Goal: Task Accomplishment & Management: Complete application form

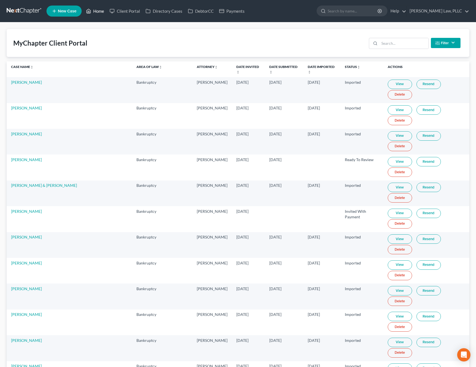
click at [100, 14] on link "Home" at bounding box center [95, 11] width 24 height 10
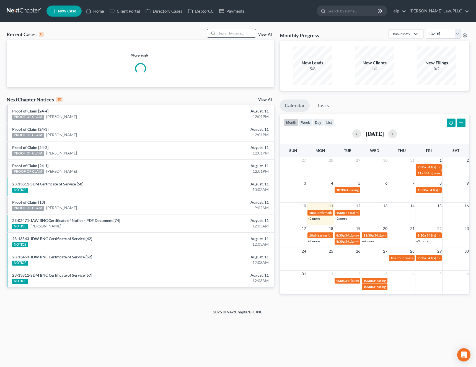
click at [246, 35] on input "search" at bounding box center [236, 33] width 39 height 8
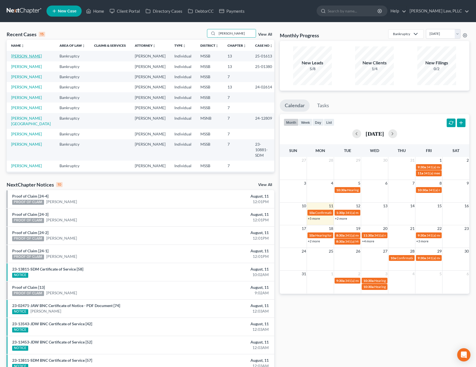
type input "johnson"
click at [32, 58] on link "Johnson, Calvin" at bounding box center [26, 56] width 31 height 5
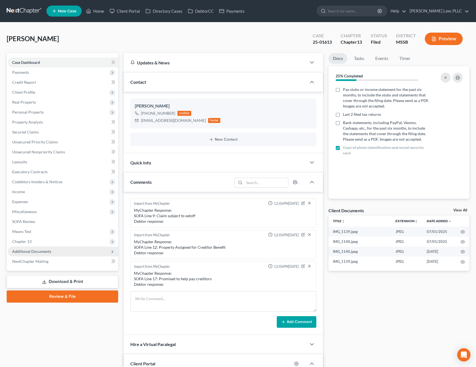
scroll to position [329, 0]
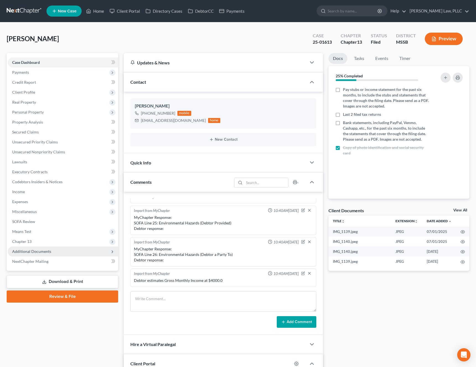
click at [37, 251] on span "Additional Documents" at bounding box center [31, 251] width 39 height 5
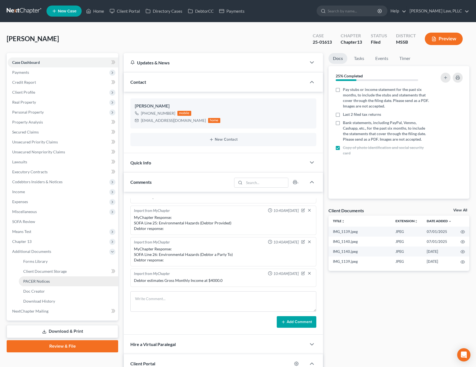
click at [49, 282] on span "PACER Notices" at bounding box center [36, 281] width 27 height 5
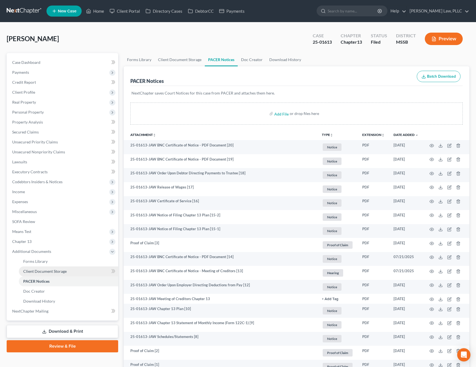
click at [57, 272] on span "Client Document Storage" at bounding box center [44, 271] width 43 height 5
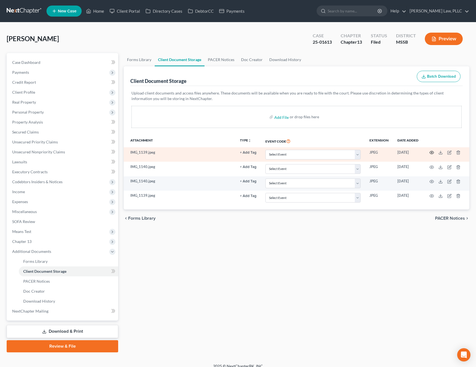
click at [431, 152] on circle "button" at bounding box center [431, 152] width 1 height 1
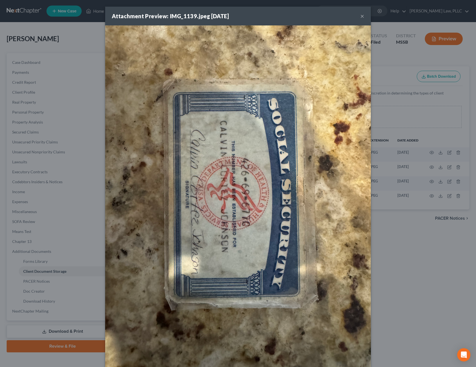
scroll to position [37, 0]
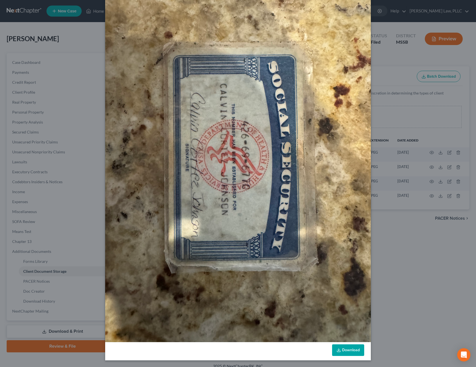
click at [352, 354] on link "Download" at bounding box center [348, 351] width 32 height 12
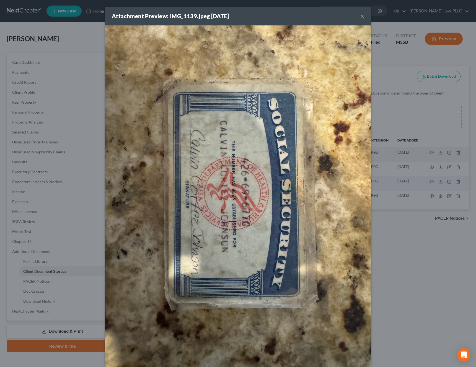
click at [362, 15] on button "×" at bounding box center [362, 16] width 4 height 7
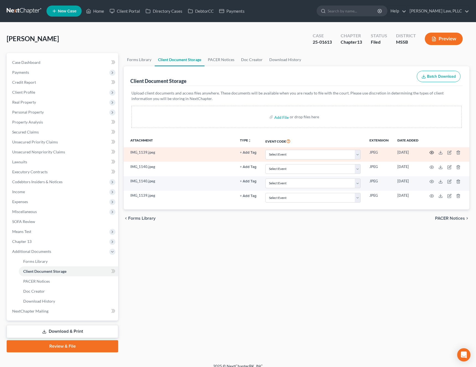
click at [433, 153] on icon "button" at bounding box center [431, 153] width 4 height 4
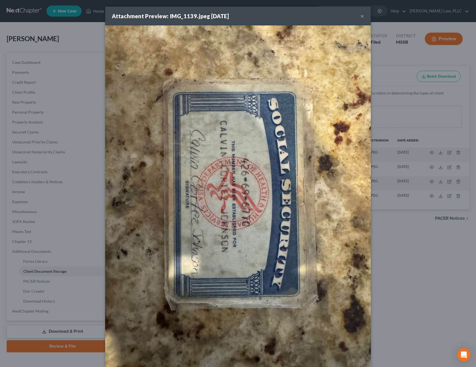
click at [363, 16] on button "×" at bounding box center [362, 16] width 4 height 7
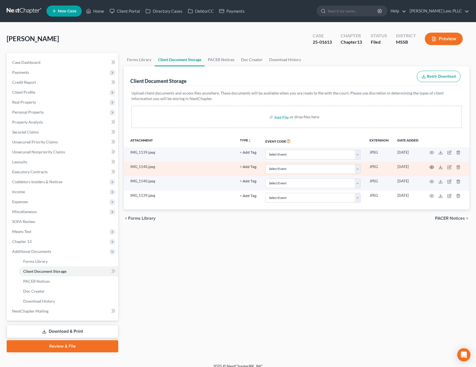
click at [433, 168] on icon "button" at bounding box center [431, 167] width 4 height 4
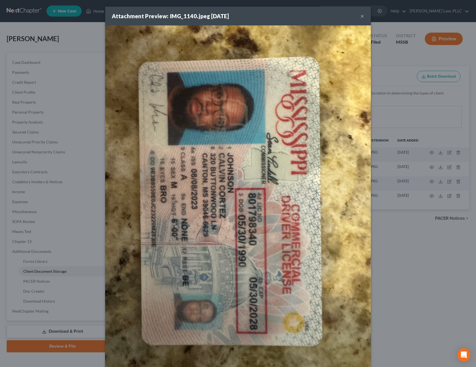
click at [362, 17] on button "×" at bounding box center [362, 16] width 4 height 7
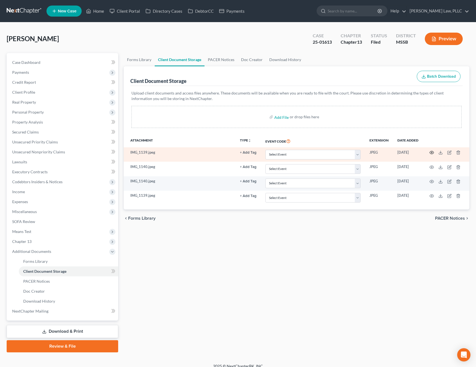
click at [432, 152] on icon "button" at bounding box center [431, 153] width 4 height 4
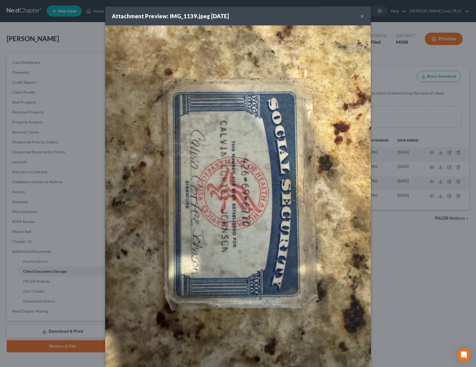
click at [361, 15] on button "×" at bounding box center [362, 16] width 4 height 7
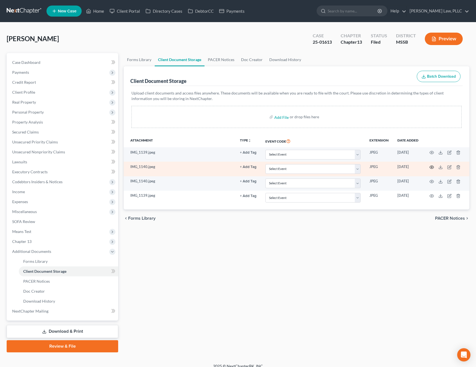
click at [433, 169] on icon "button" at bounding box center [431, 167] width 4 height 4
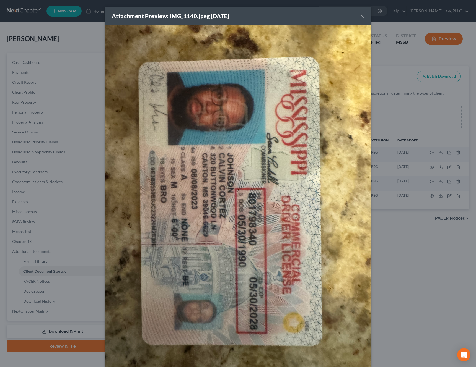
click at [364, 18] on div "Attachment Preview: IMG_1140.jpeg 05/14/2025 ×" at bounding box center [238, 16] width 266 height 19
click at [362, 18] on button "×" at bounding box center [362, 16] width 4 height 7
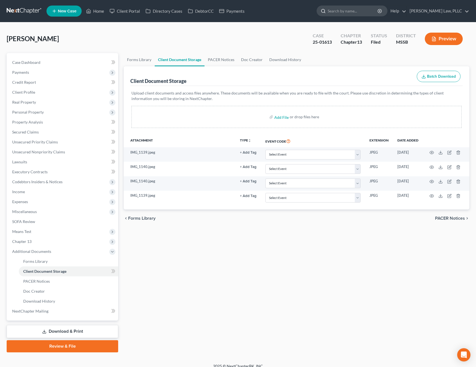
click at [364, 9] on input "search" at bounding box center [353, 11] width 51 height 10
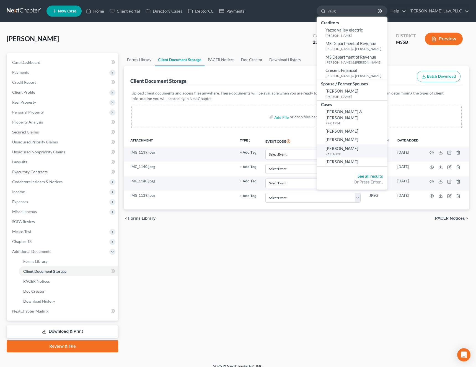
type input "vaug"
click at [378, 153] on small "25-01685" at bounding box center [355, 154] width 61 height 5
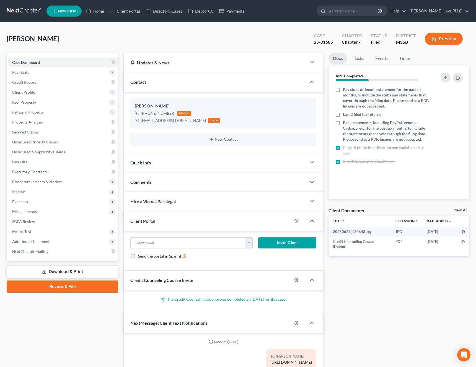
scroll to position [529, 0]
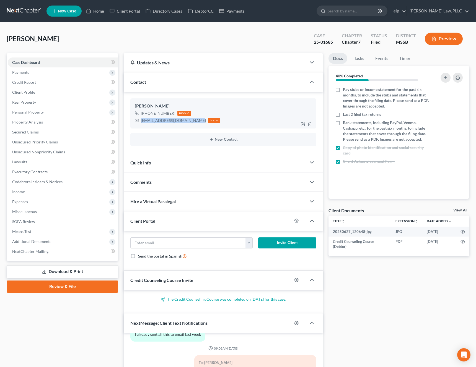
drag, startPoint x: 197, startPoint y: 121, endPoint x: 141, endPoint y: 122, distance: 55.6
click at [141, 122] on div "thomasvaughan1982@gmail.com" at bounding box center [173, 121] width 65 height 6
copy div "thomasvaughan1982@gmail.com"
click at [97, 14] on link "Home" at bounding box center [95, 11] width 24 height 10
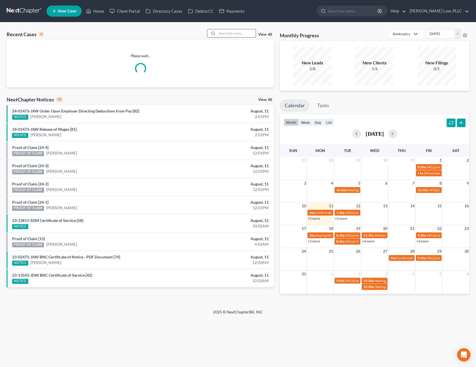
click at [247, 33] on input "search" at bounding box center [236, 33] width 39 height 8
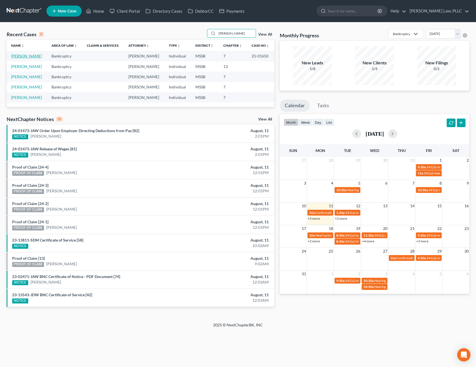
type input "robinson"
click at [23, 57] on link "Robinson, Ralph" at bounding box center [26, 56] width 31 height 5
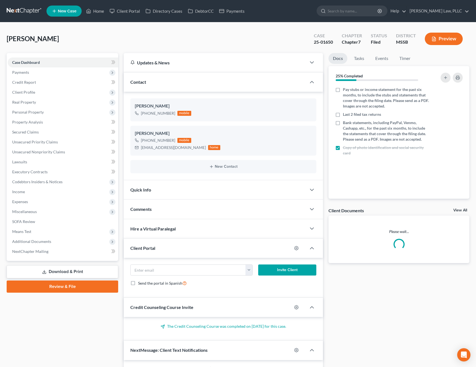
scroll to position [631, 0]
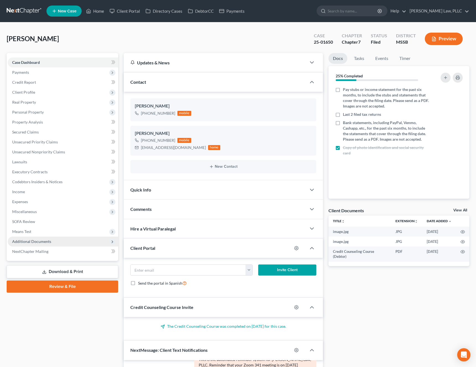
click at [54, 241] on span "Additional Documents" at bounding box center [63, 242] width 110 height 10
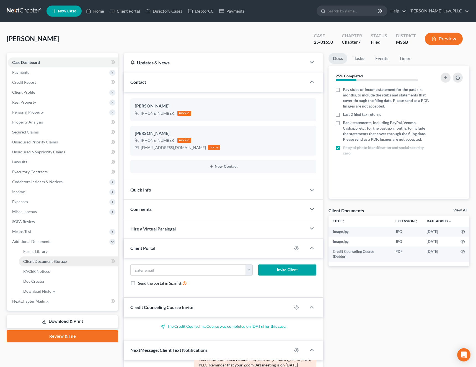
click at [46, 264] on link "Client Document Storage" at bounding box center [68, 262] width 99 height 10
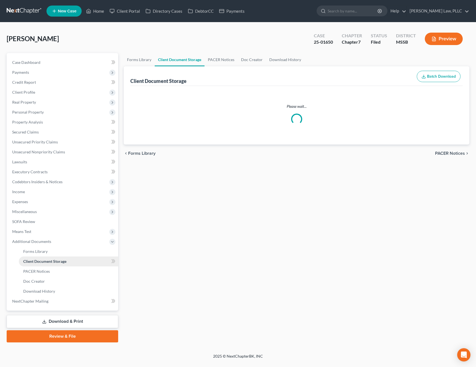
select select "4"
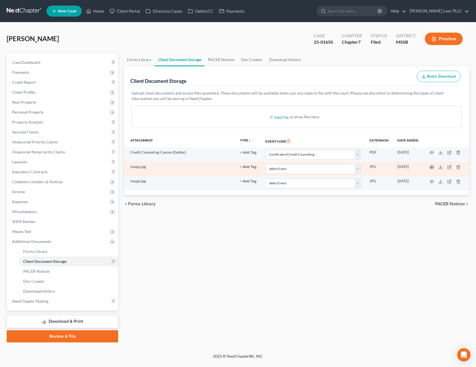
click at [429, 167] on icon "button" at bounding box center [431, 167] width 4 height 4
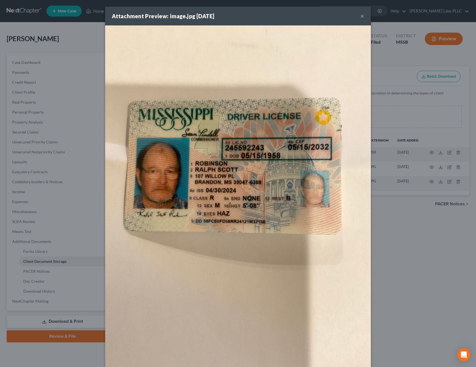
click at [361, 18] on button "×" at bounding box center [362, 16] width 4 height 7
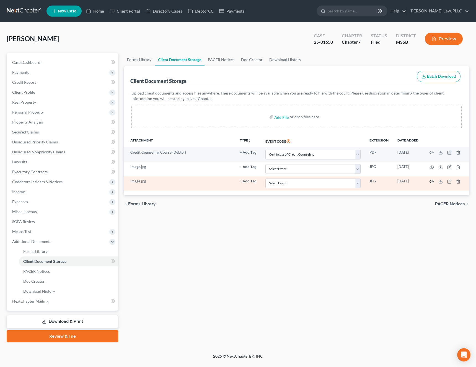
click at [433, 183] on icon "button" at bounding box center [431, 182] width 4 height 4
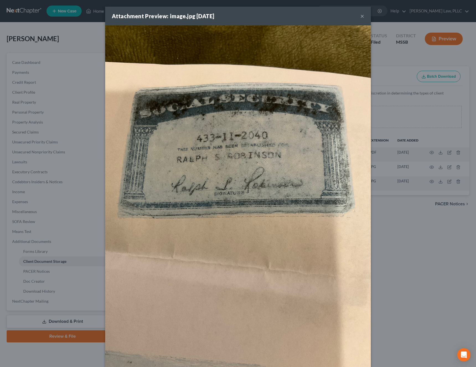
click at [364, 16] on button "×" at bounding box center [362, 16] width 4 height 7
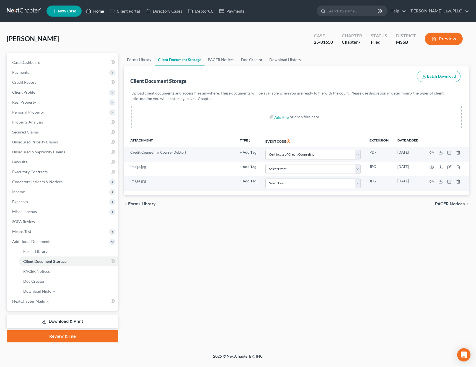
click at [100, 12] on link "Home" at bounding box center [95, 11] width 24 height 10
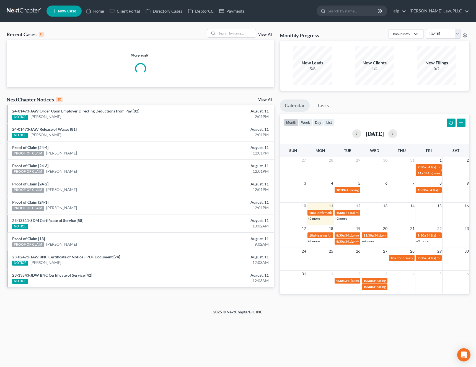
click at [239, 28] on div "Recent Cases 0 View All Please wait... NextChapter Notices 10 View All 24-01473…" at bounding box center [238, 165] width 476 height 287
click at [236, 29] on input "search" at bounding box center [236, 33] width 39 height 8
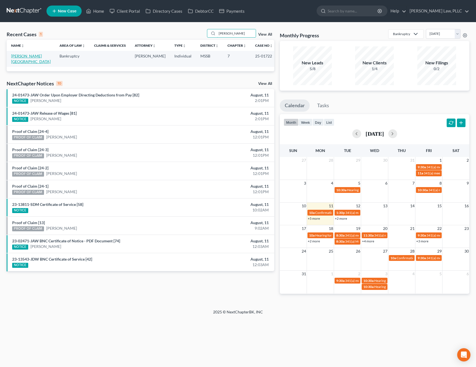
type input "lockhart"
click at [32, 56] on link "Lockhart, Lakeidra" at bounding box center [31, 59] width 40 height 10
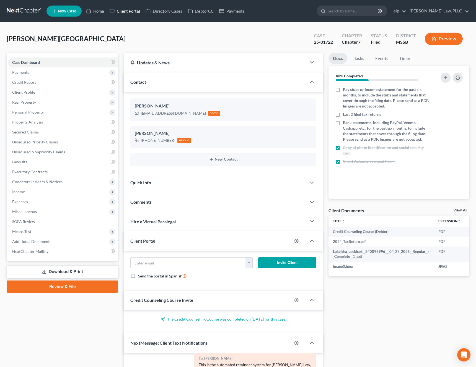
click at [131, 8] on link "Client Portal" at bounding box center [125, 11] width 36 height 10
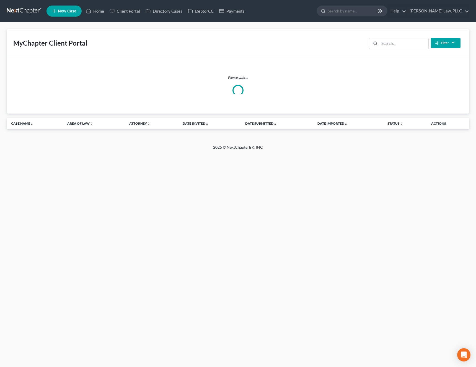
click at [405, 49] on div "Filter Status Filter... Invited With Payment Invited Without Payment Invited Pa…" at bounding box center [415, 43] width 96 height 15
click at [396, 46] on input "search" at bounding box center [403, 43] width 49 height 11
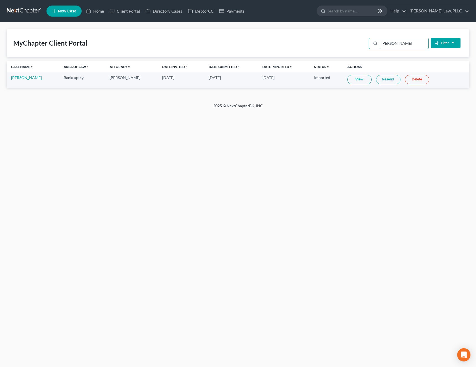
type input "lockhart"
click at [354, 79] on link "View" at bounding box center [359, 79] width 24 height 9
click at [32, 77] on link "Lakeidra Lockhart" at bounding box center [26, 77] width 31 height 5
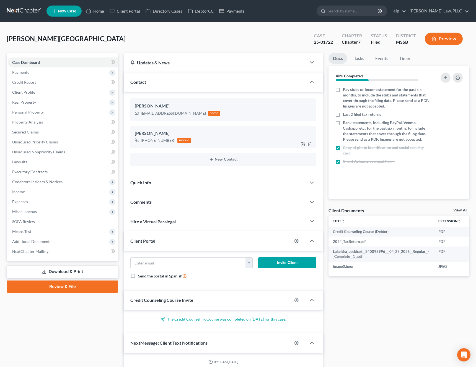
scroll to position [249, 0]
click at [343, 115] on label "Last 2 filed tax returns" at bounding box center [362, 115] width 38 height 6
click at [345, 115] on input "Last 2 filed tax returns" at bounding box center [347, 114] width 4 height 4
checkbox input "true"
click at [100, 11] on link "Home" at bounding box center [95, 11] width 24 height 10
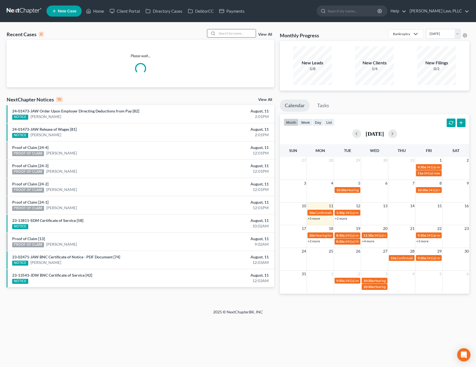
click at [221, 33] on input "search" at bounding box center [236, 33] width 39 height 8
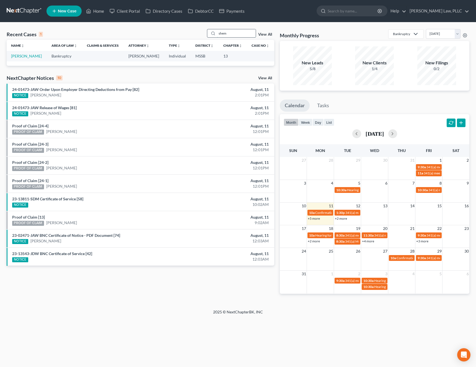
click at [235, 36] on input "shem" at bounding box center [236, 33] width 39 height 8
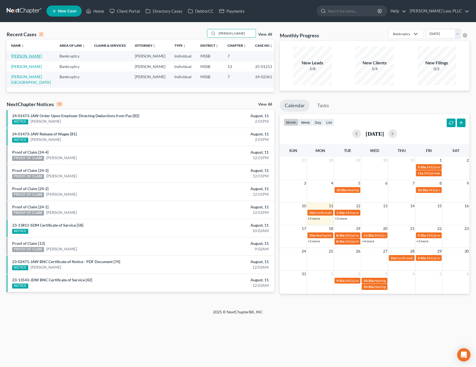
type input "[PERSON_NAME]"
click at [33, 57] on link "[PERSON_NAME]" at bounding box center [26, 56] width 31 height 5
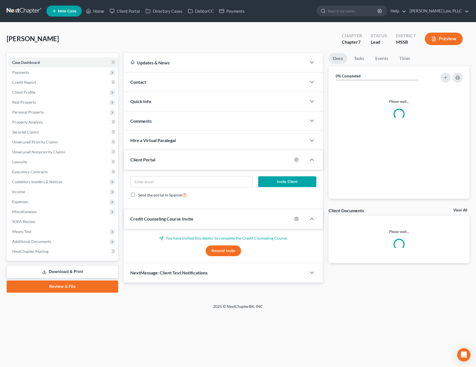
click at [167, 84] on div "Contact" at bounding box center [215, 81] width 183 height 19
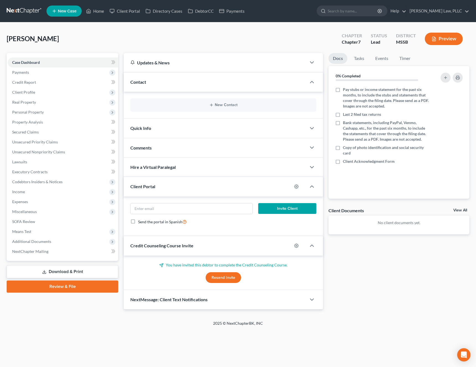
click at [170, 101] on div "New Contact" at bounding box center [223, 105] width 186 height 13
click at [209, 104] on icon "button" at bounding box center [211, 105] width 4 height 4
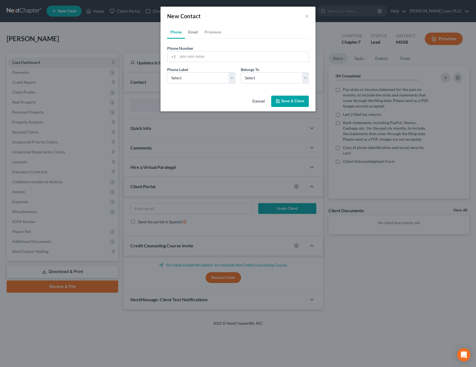
click at [195, 36] on link "Email" at bounding box center [193, 31] width 16 height 13
click at [204, 59] on input "email" at bounding box center [243, 56] width 131 height 11
paste input "[EMAIL_ADDRESS][DOMAIN_NAME]"
click at [217, 59] on input "[EMAIL_ADDRESS][DOMAIN_NAME]" at bounding box center [243, 56] width 131 height 11
type input "pamela1998peace@aol.com"
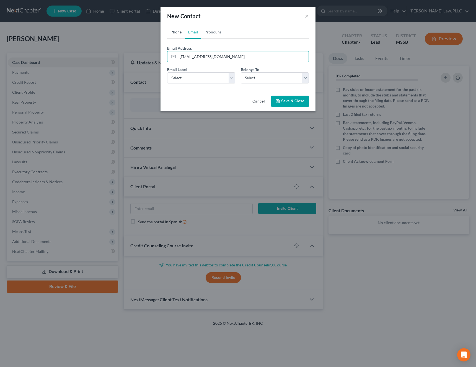
click at [177, 34] on link "Phone" at bounding box center [176, 31] width 18 height 13
click at [200, 56] on input "tel" at bounding box center [243, 56] width 131 height 11
paste input "[PHONE_NUMBER]"
type input "[PHONE_NUMBER]"
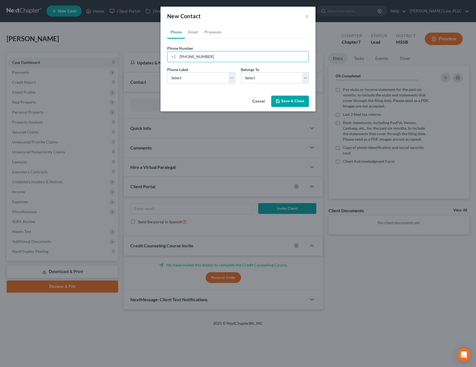
click at [200, 87] on div "Phone Label * Select Mobile Home Work Other Belongs To * Select Client Other" at bounding box center [237, 77] width 147 height 21
click at [206, 79] on select "Select Mobile Home Work Other" at bounding box center [201, 77] width 68 height 11
select select "0"
click at [167, 72] on select "Select Mobile Home Work Other" at bounding box center [201, 77] width 68 height 11
click at [269, 84] on div "Phone Label * Select Mobile Home Work Other Belongs To * Select Client Other" at bounding box center [237, 77] width 147 height 21
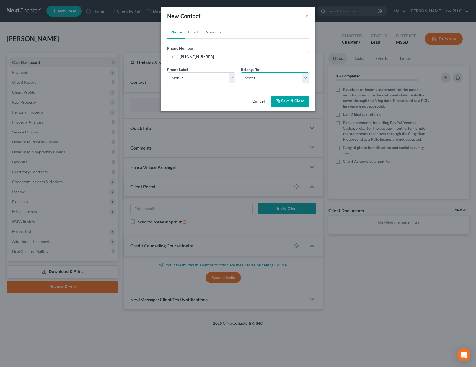
click at [276, 81] on select "Select Client Other" at bounding box center [275, 77] width 68 height 11
select select "0"
click at [241, 72] on select "Select Client Other" at bounding box center [275, 77] width 68 height 11
click at [291, 103] on button "Save & Close" at bounding box center [290, 102] width 38 height 12
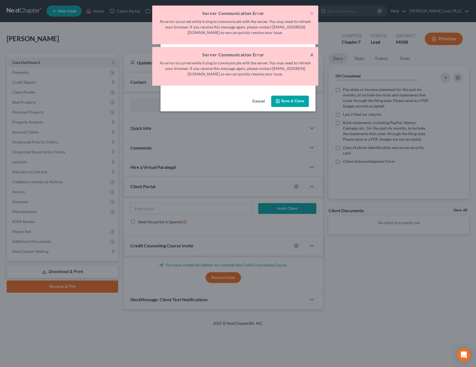
click at [311, 55] on button "×" at bounding box center [312, 54] width 4 height 7
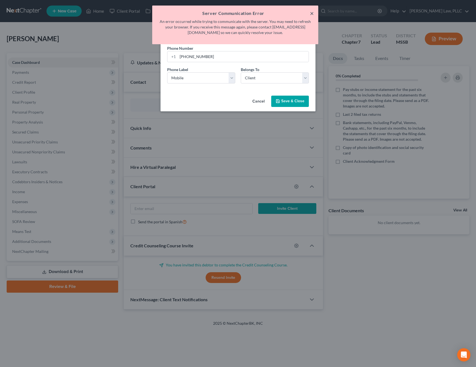
click at [312, 15] on button "×" at bounding box center [312, 13] width 4 height 7
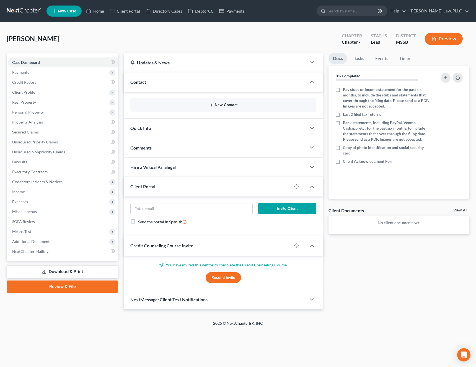
click at [222, 107] on button "New Contact" at bounding box center [223, 105] width 177 height 4
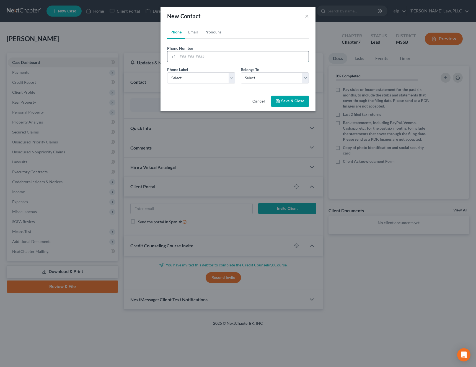
click at [197, 57] on input "tel" at bounding box center [243, 56] width 131 height 11
paste input "[PHONE_NUMBER]"
type input "[PHONE_NUMBER]"
click at [200, 74] on select "Select Mobile Home Work Other" at bounding box center [201, 77] width 68 height 11
select select "0"
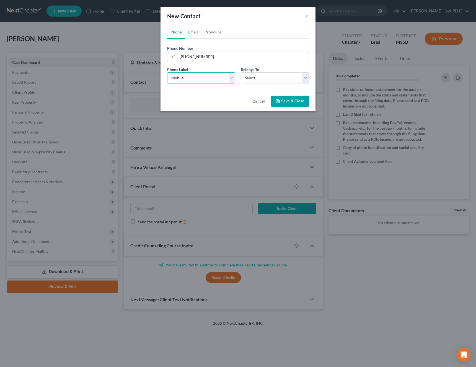
click at [167, 72] on select "Select Mobile Home Work Other" at bounding box center [201, 77] width 68 height 11
click at [250, 79] on select "Select Client Other" at bounding box center [275, 77] width 68 height 11
select select "0"
click at [241, 72] on select "Select Client Other" at bounding box center [275, 77] width 68 height 11
select select "0"
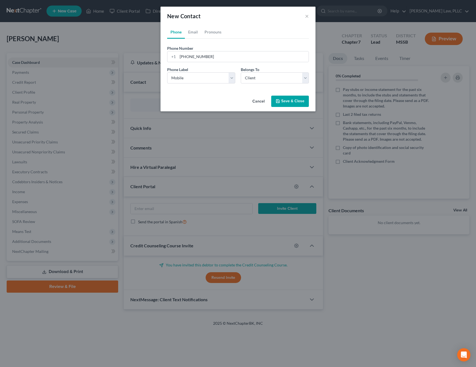
click at [204, 41] on div "Phone Number * [PHONE_NUMBER] Ext. Phone Label * Select Mobile Home Work Other …" at bounding box center [238, 63] width 142 height 49
click at [195, 36] on link "Email" at bounding box center [193, 31] width 16 height 13
click at [196, 56] on input "email" at bounding box center [243, 56] width 131 height 11
paste input "[EMAIL_ADDRESS][DOMAIN_NAME]"
type input "[EMAIL_ADDRESS][DOMAIN_NAME]"
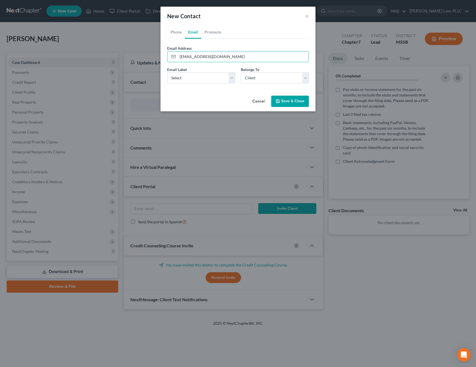
click at [286, 99] on button "Save & Close" at bounding box center [290, 102] width 38 height 12
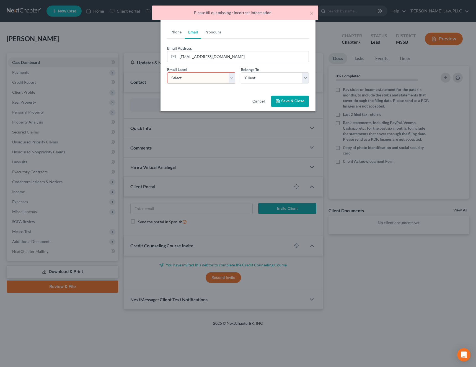
click at [223, 83] on select "Select Home Work Other" at bounding box center [201, 77] width 68 height 11
select select "0"
click at [167, 72] on select "Select Home Work Other" at bounding box center [201, 77] width 68 height 11
click at [291, 104] on button "Save & Close" at bounding box center [290, 102] width 38 height 12
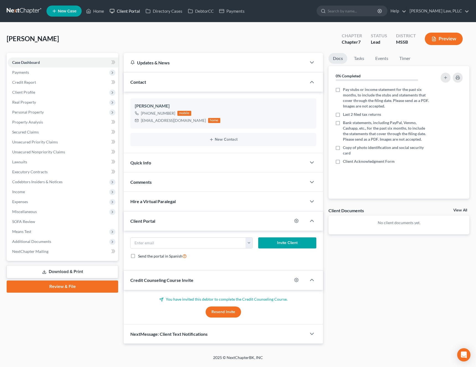
click at [138, 15] on link "Client Portal" at bounding box center [125, 11] width 36 height 10
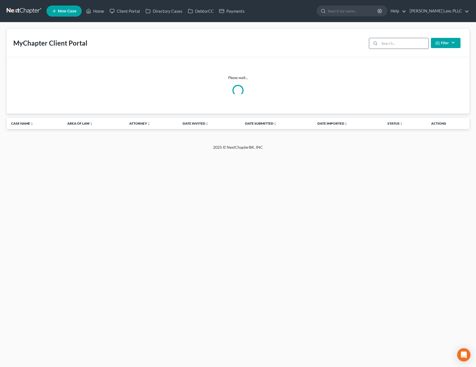
click at [398, 45] on input "search" at bounding box center [403, 43] width 49 height 11
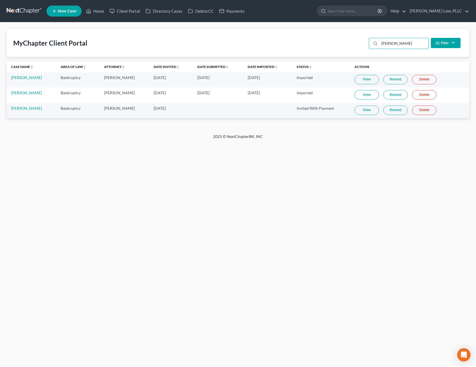
type input "[PERSON_NAME]"
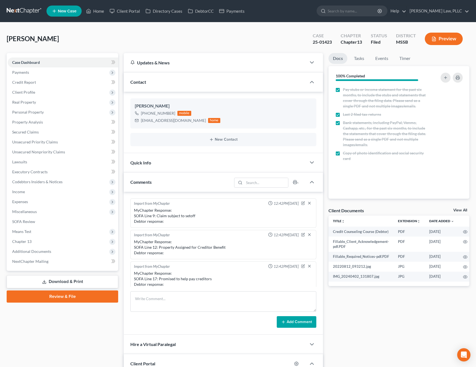
select select "0"
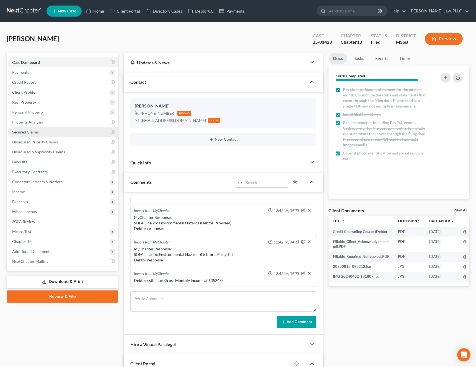
click at [39, 133] on link "Secured Claims" at bounding box center [63, 132] width 110 height 10
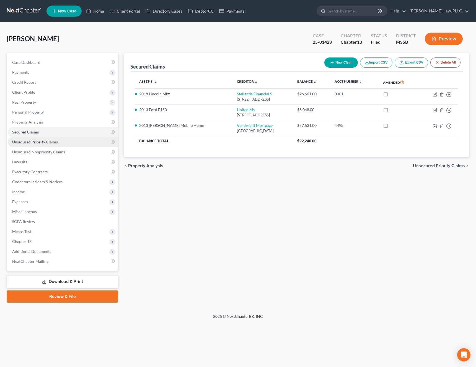
click at [39, 142] on span "Unsecured Priority Claims" at bounding box center [35, 142] width 46 height 5
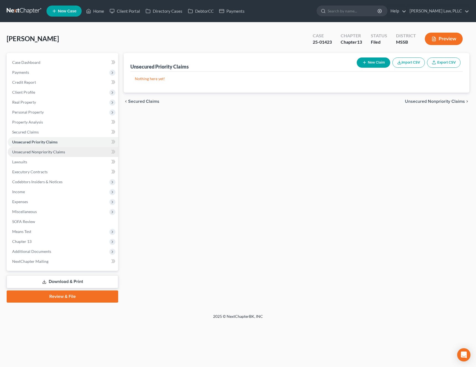
click at [36, 152] on span "Unsecured Nonpriority Claims" at bounding box center [38, 152] width 53 height 5
